Goal: Information Seeking & Learning: Learn about a topic

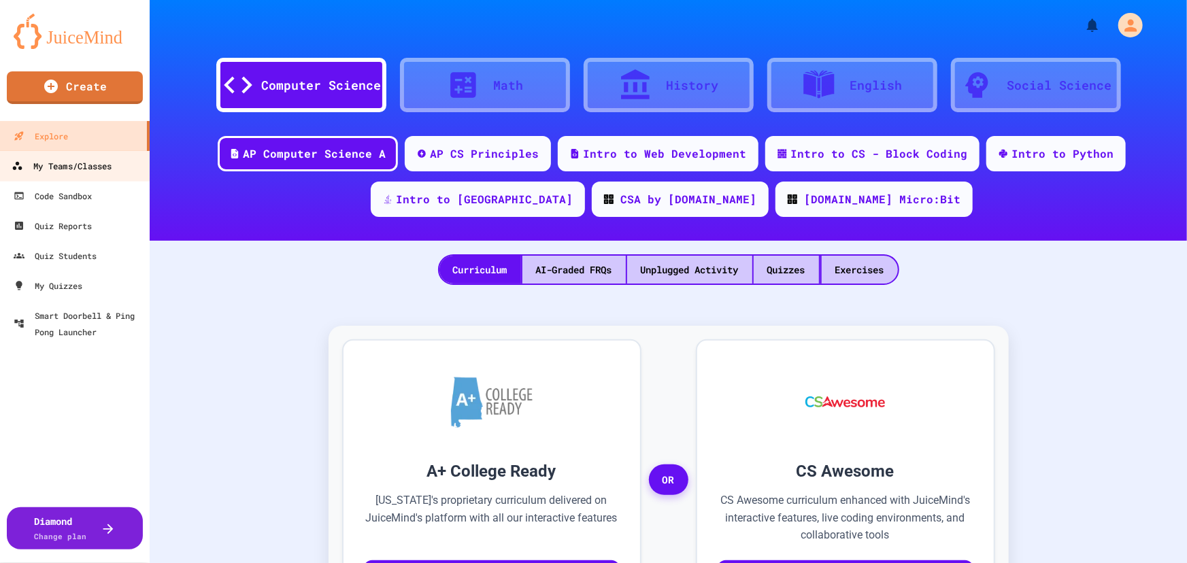
click at [71, 164] on div "My Teams/Classes" at bounding box center [62, 166] width 100 height 17
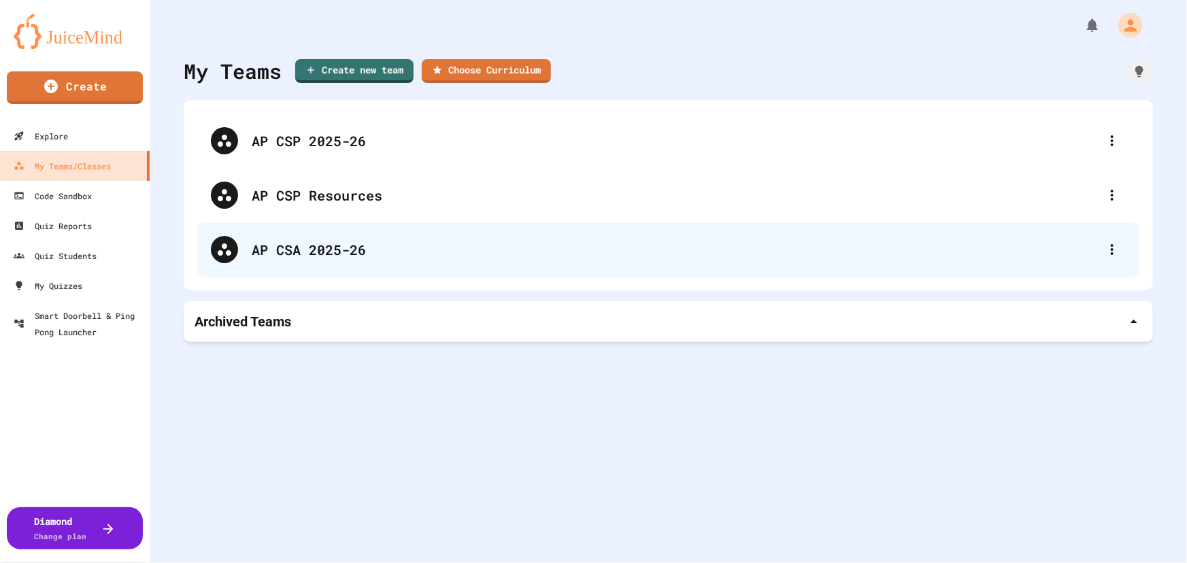
click at [287, 244] on div "AP CSA 2025-26" at bounding box center [675, 249] width 847 height 20
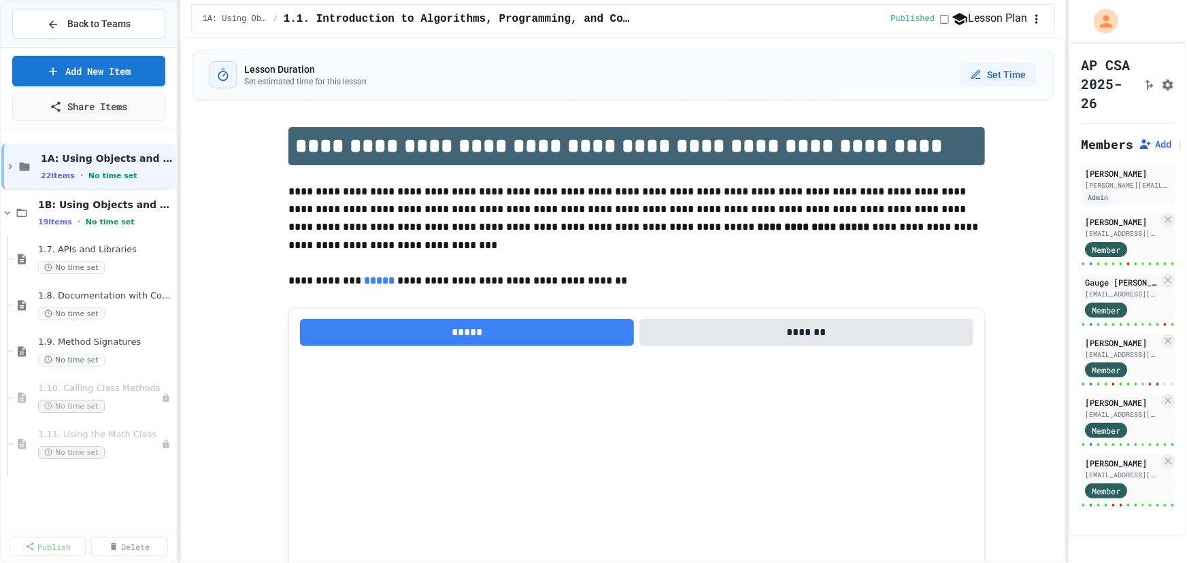
click at [55, 27] on icon at bounding box center [53, 24] width 12 height 12
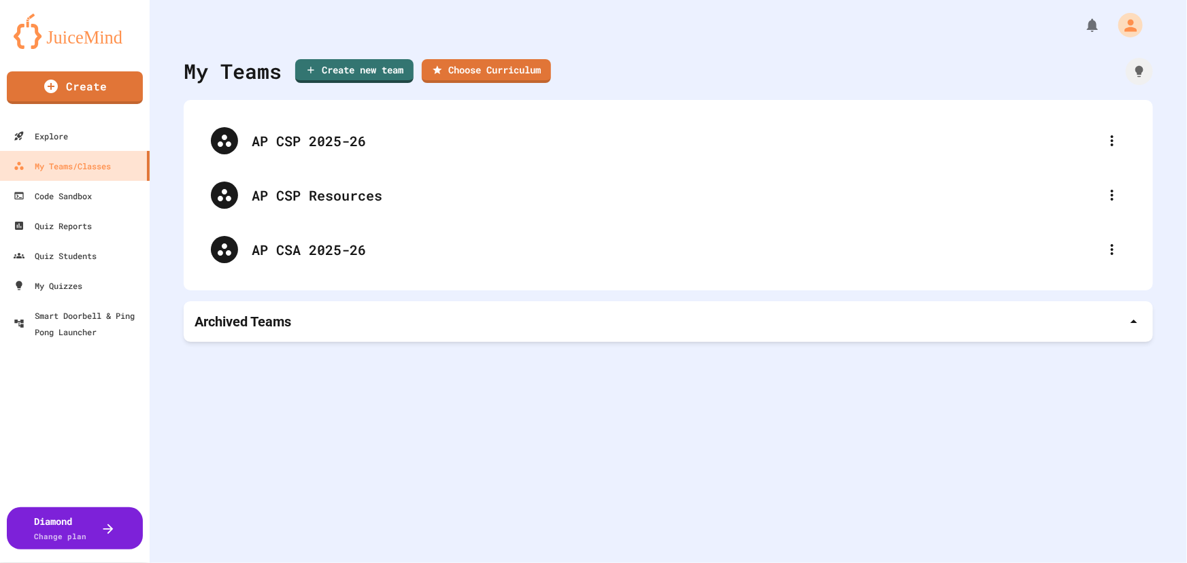
click at [74, 48] on img at bounding box center [75, 31] width 122 height 35
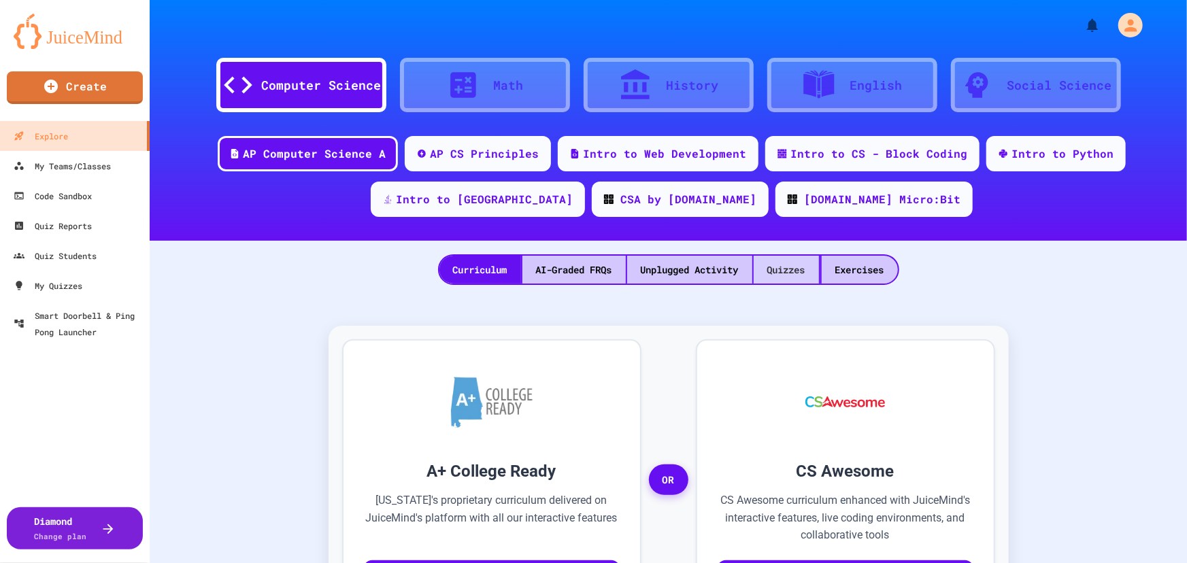
click at [812, 265] on div "Quizzes" at bounding box center [786, 270] width 65 height 28
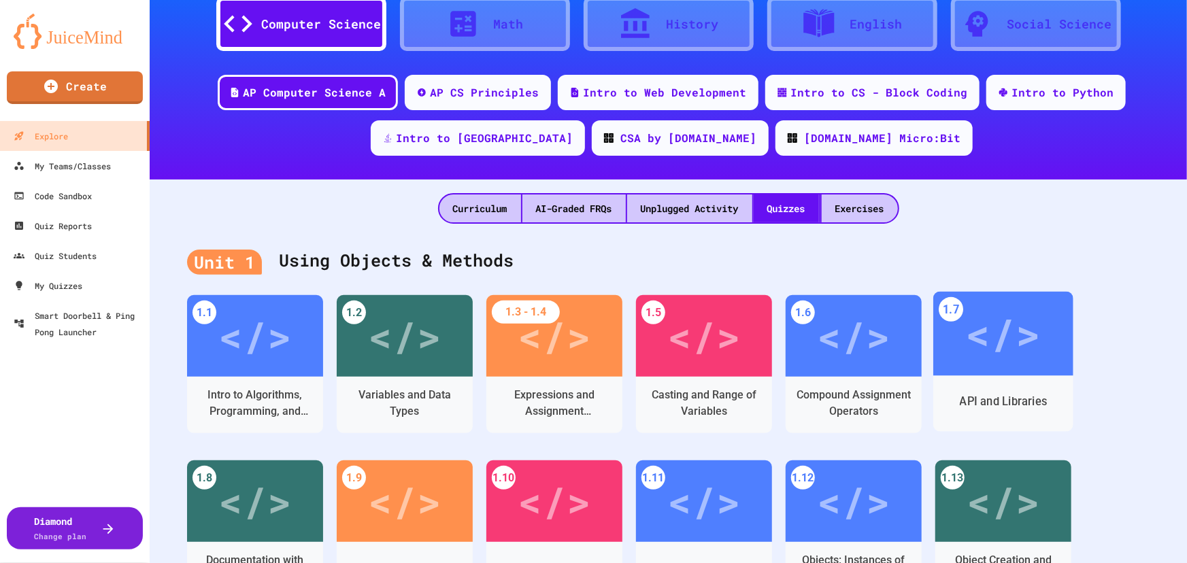
scroll to position [309, 0]
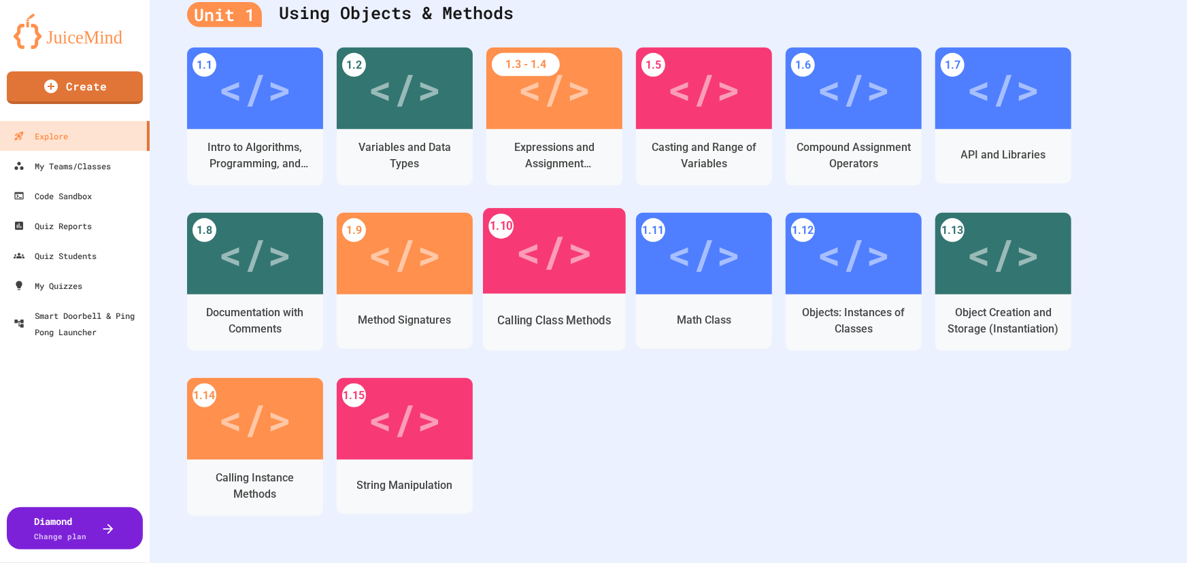
click at [544, 264] on div "</>" at bounding box center [554, 251] width 77 height 65
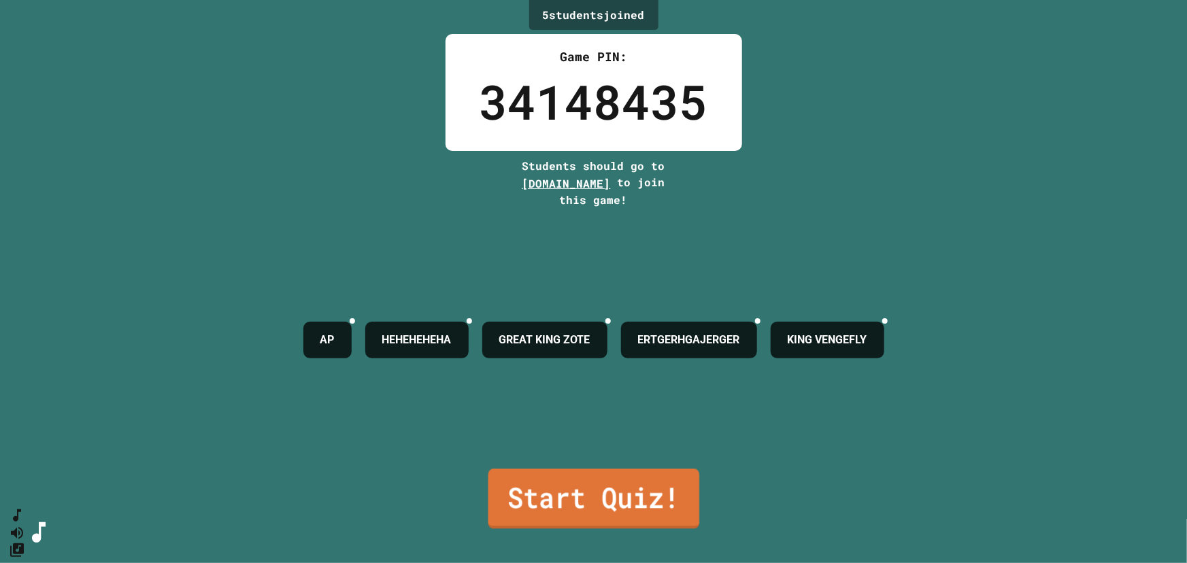
click at [585, 474] on link "Start Quiz!" at bounding box center [594, 499] width 212 height 60
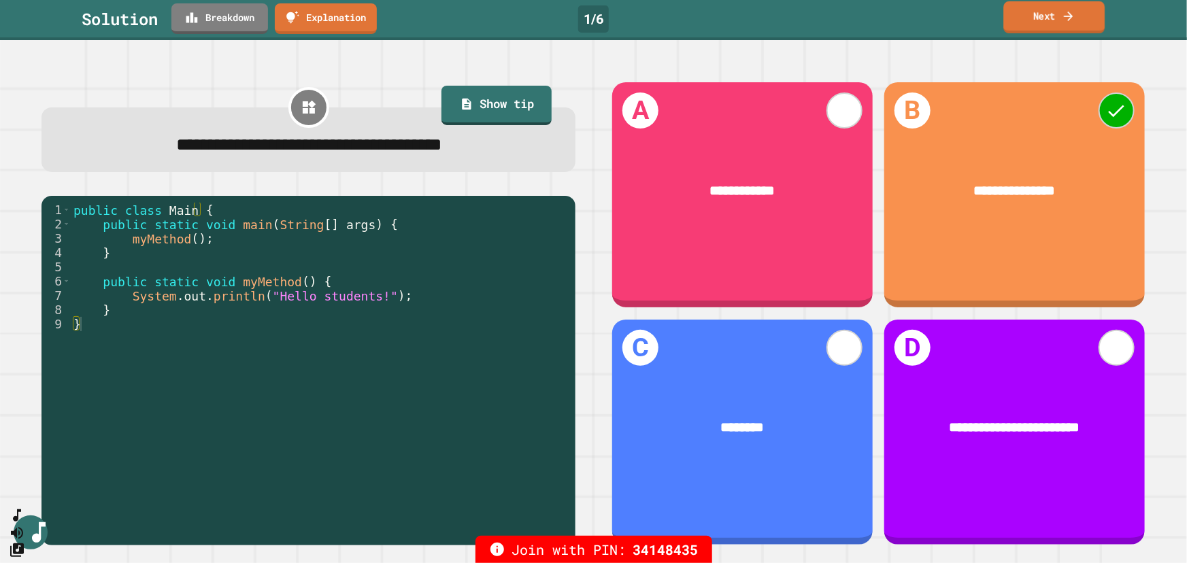
click at [1091, 14] on link "Next" at bounding box center [1054, 17] width 101 height 32
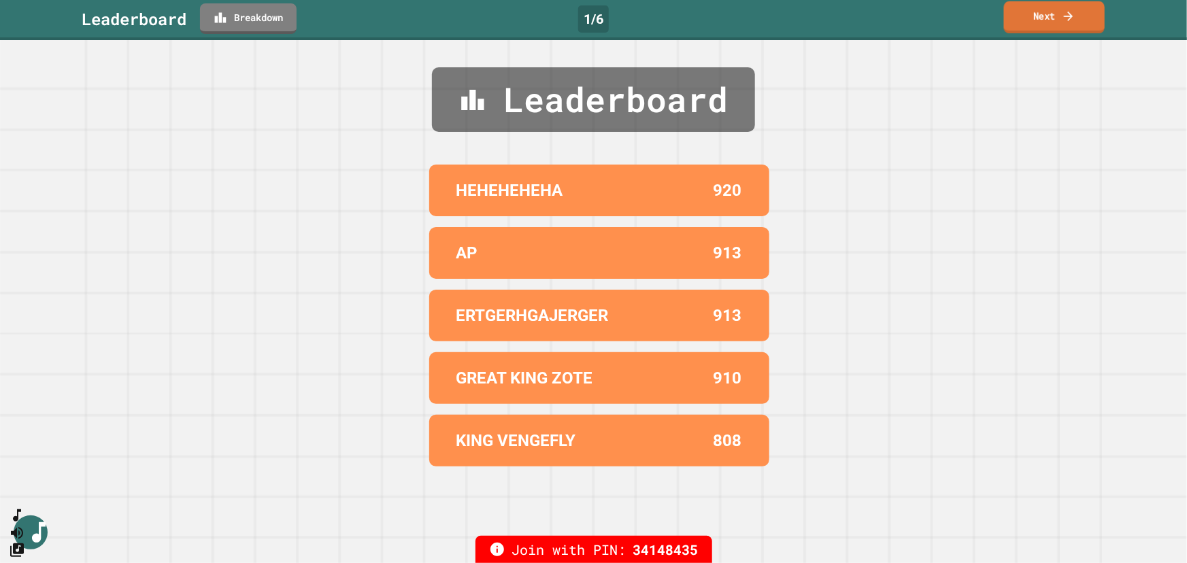
click at [1048, 9] on link "Next" at bounding box center [1054, 17] width 101 height 32
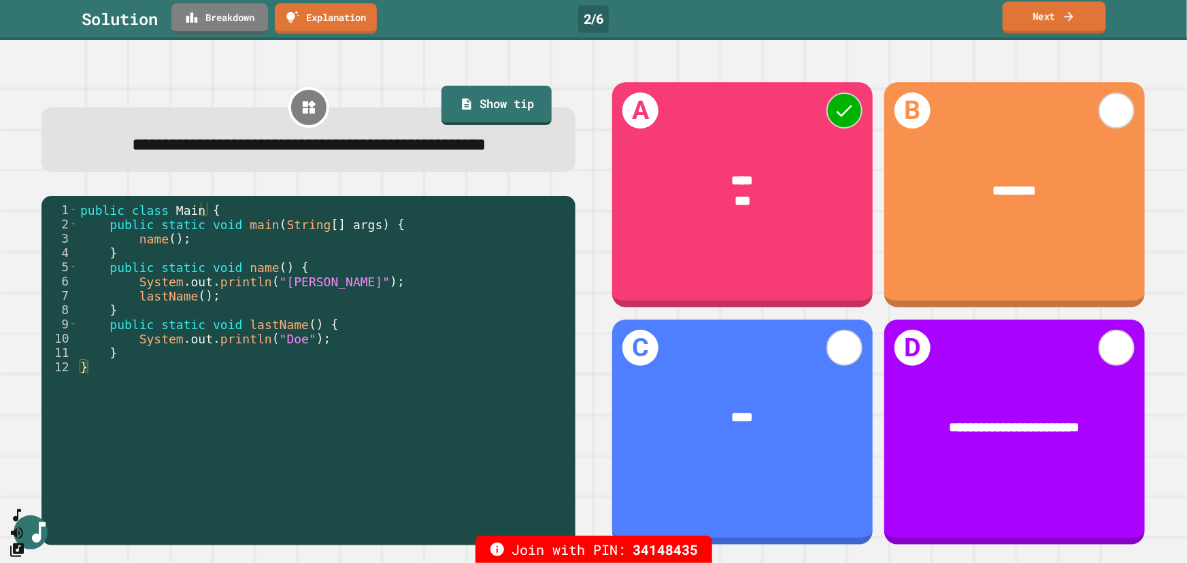
click at [1054, 21] on link "Next" at bounding box center [1054, 17] width 103 height 32
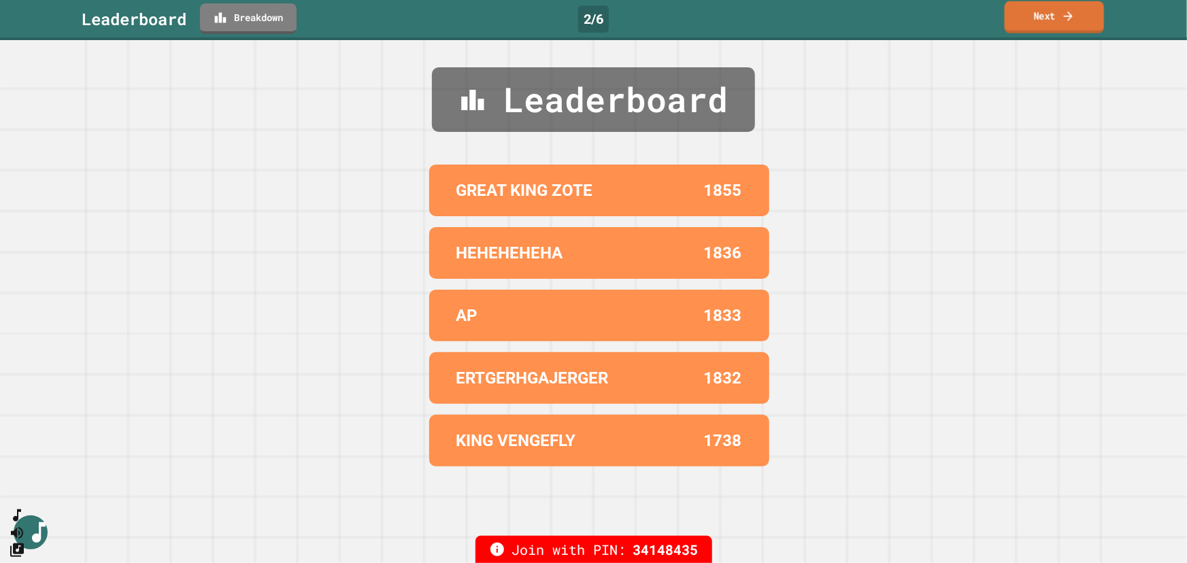
click at [1061, 26] on link "Next" at bounding box center [1054, 17] width 99 height 32
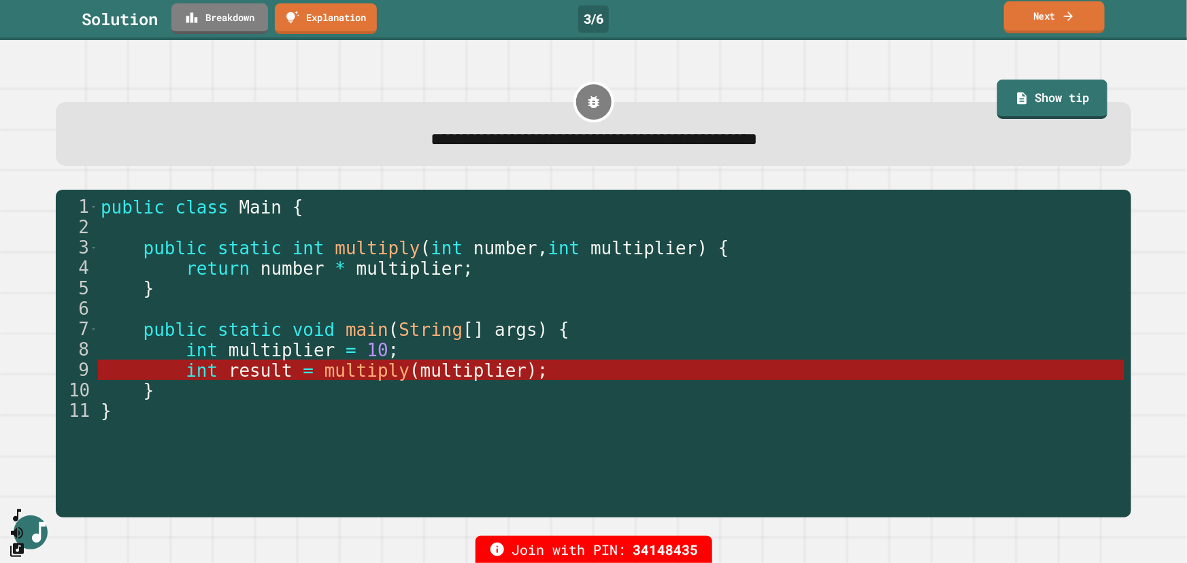
click at [1039, 18] on link "Next" at bounding box center [1054, 17] width 101 height 32
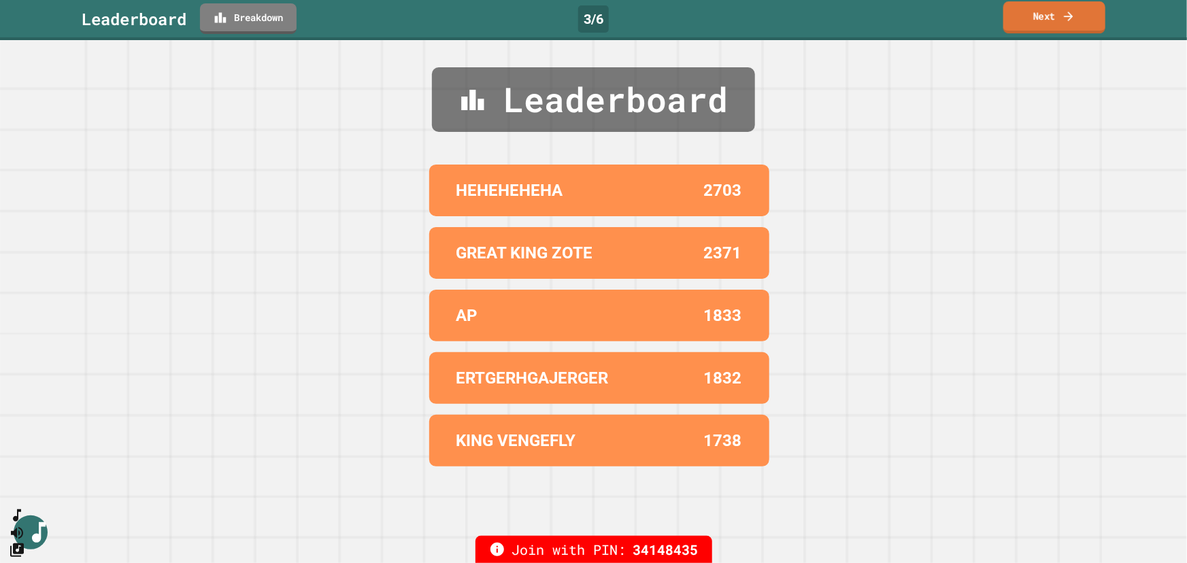
click at [1037, 23] on link "Next" at bounding box center [1054, 17] width 102 height 32
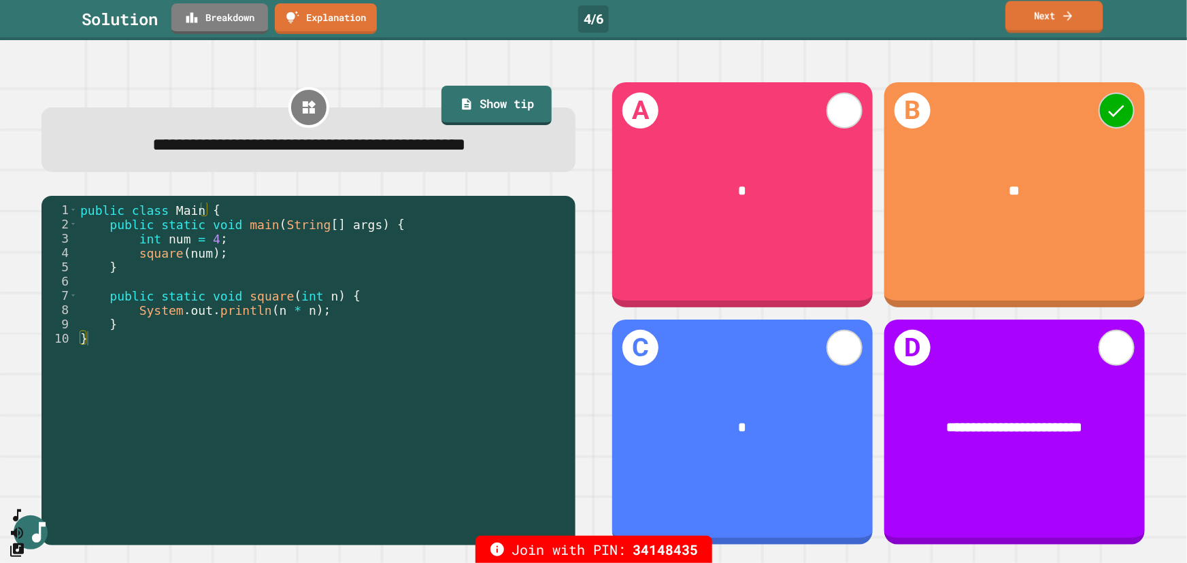
click at [1084, 18] on link "Next" at bounding box center [1053, 17] width 97 height 32
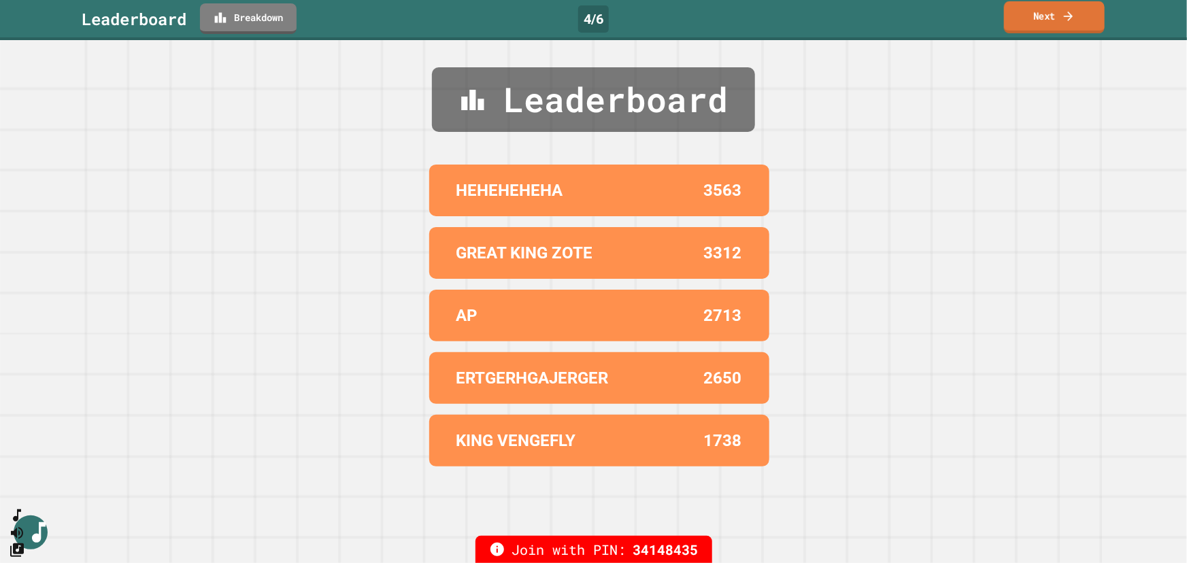
click at [1084, 18] on link "Next" at bounding box center [1054, 17] width 101 height 32
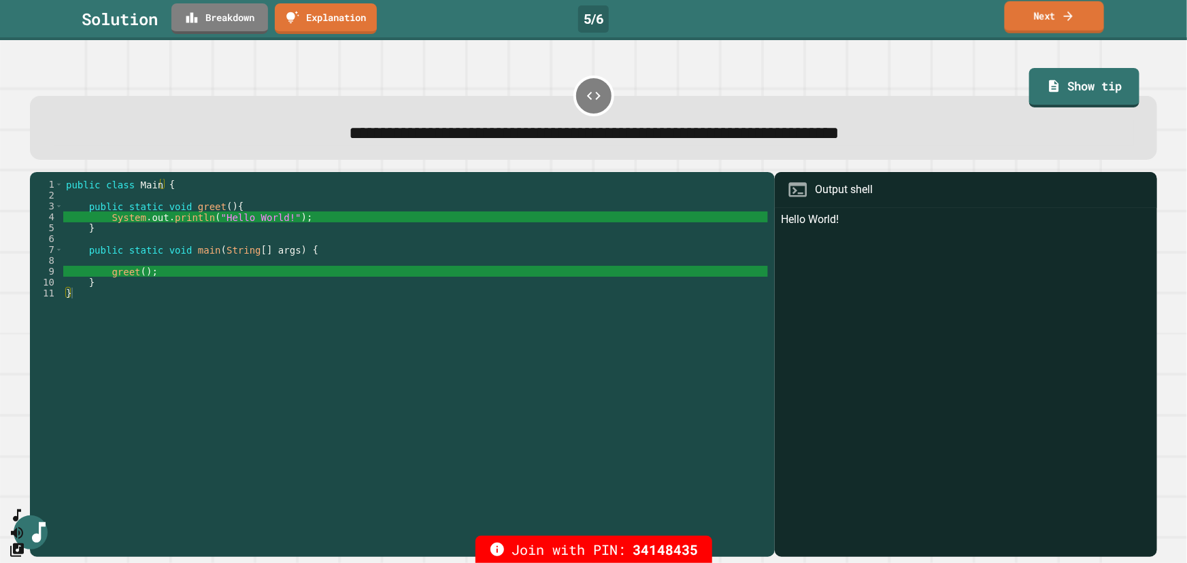
click at [1027, 13] on link "Next" at bounding box center [1054, 17] width 99 height 32
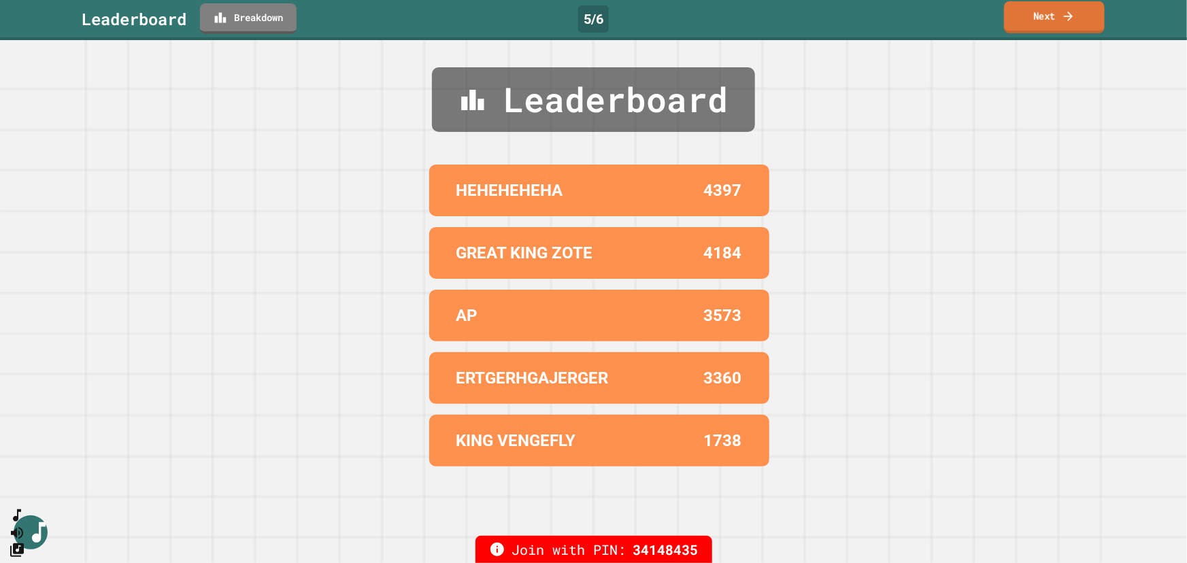
click at [1037, 18] on link "Next" at bounding box center [1054, 17] width 101 height 32
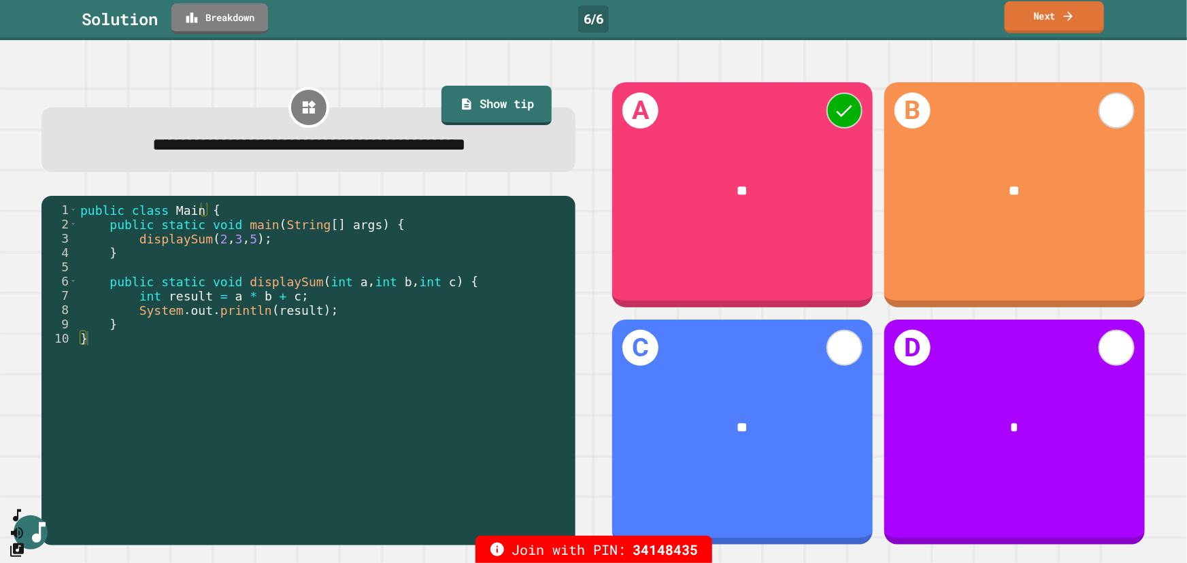
click at [1037, 13] on link "Next" at bounding box center [1054, 17] width 99 height 32
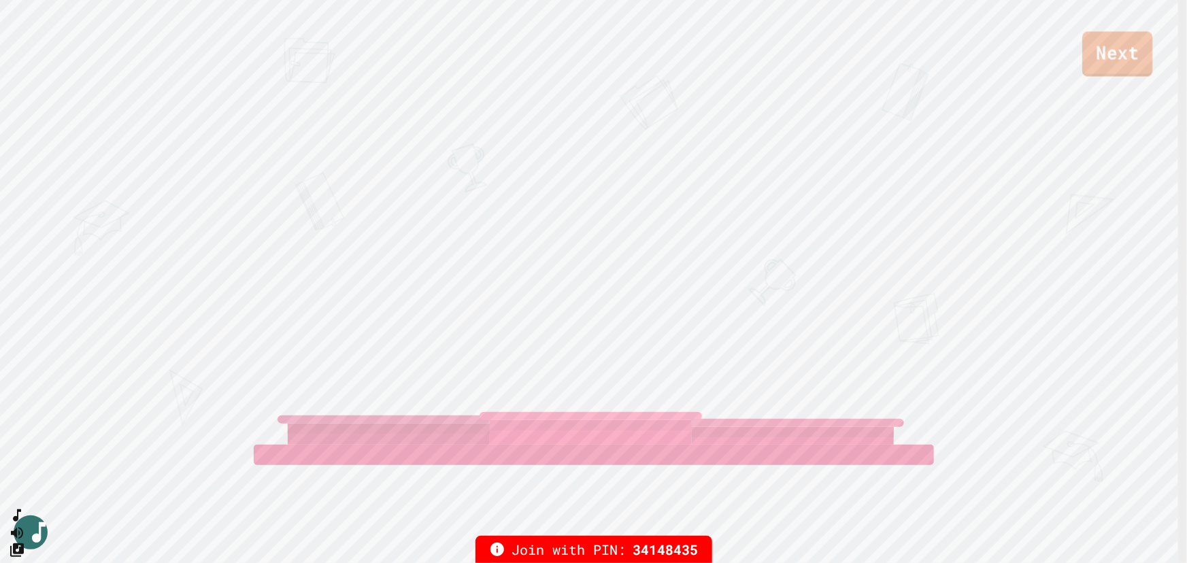
click at [1116, 61] on link "Next" at bounding box center [1117, 53] width 70 height 45
